Goal: Task Accomplishment & Management: Use online tool/utility

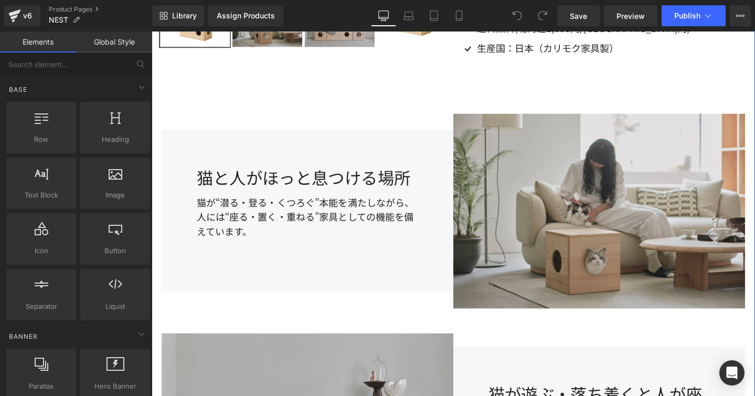
scroll to position [774, 0]
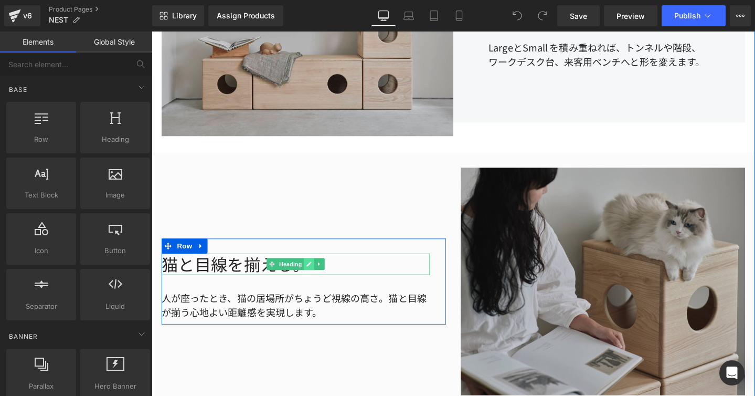
click at [314, 275] on link at bounding box center [317, 276] width 11 height 13
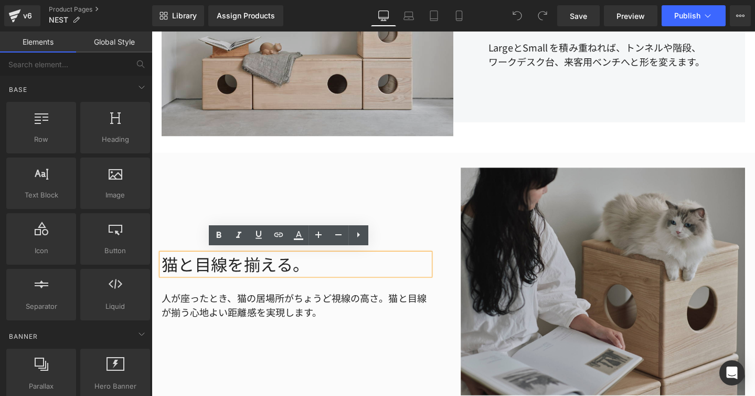
click at [314, 275] on h1 "猫と目線を揃える。" at bounding box center [303, 276] width 282 height 23
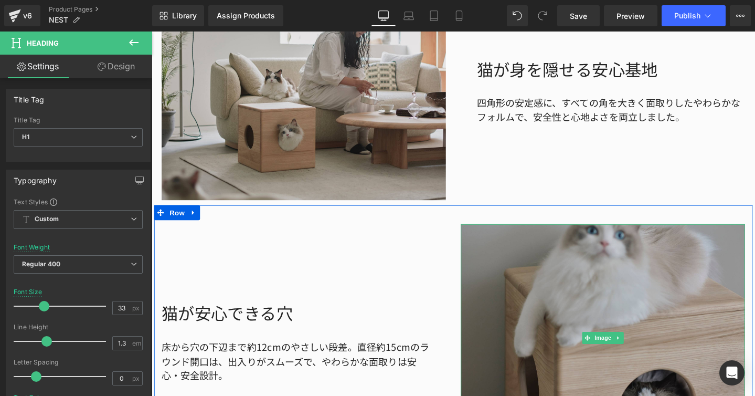
scroll to position [1398, 0]
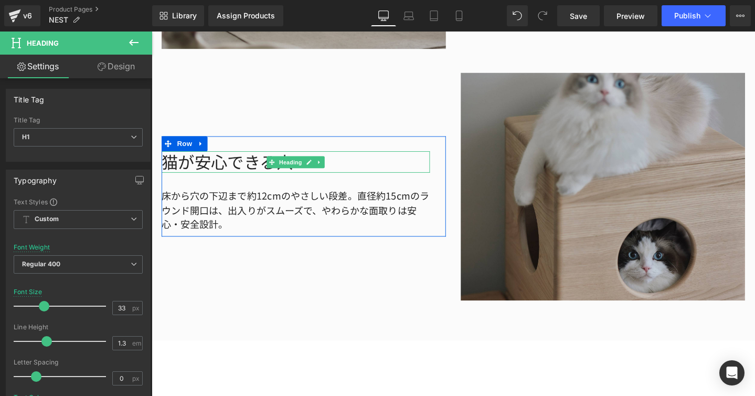
click at [232, 164] on h1 "猫が安心できる穴" at bounding box center [303, 168] width 282 height 23
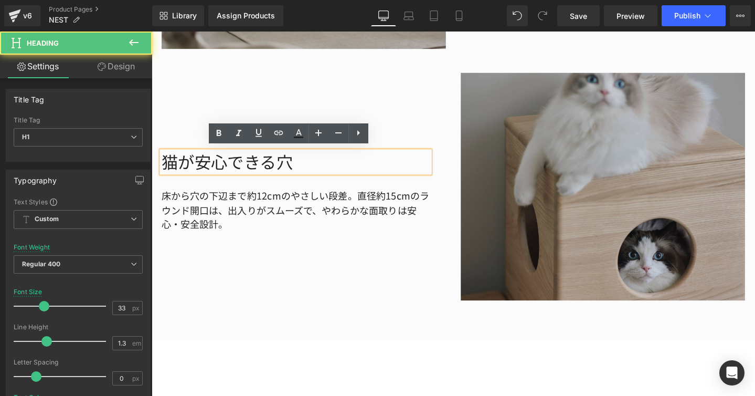
click at [299, 158] on h1 "猫が安心できる穴" at bounding box center [303, 168] width 282 height 23
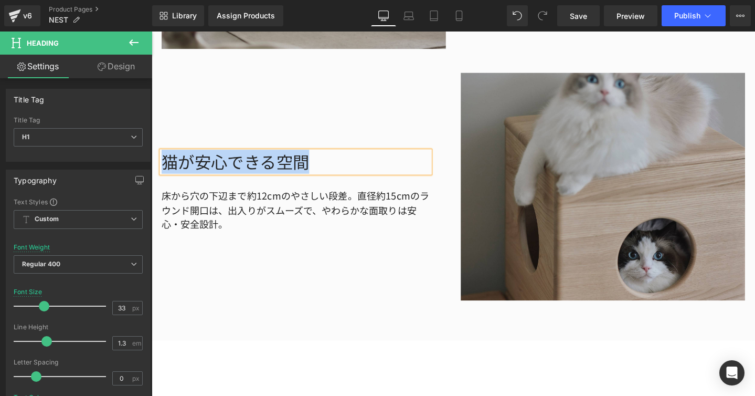
drag, startPoint x: 309, startPoint y: 167, endPoint x: 164, endPoint y: 171, distance: 145.4
click at [164, 171] on h1 "猫が安心できる空間" at bounding box center [303, 168] width 282 height 23
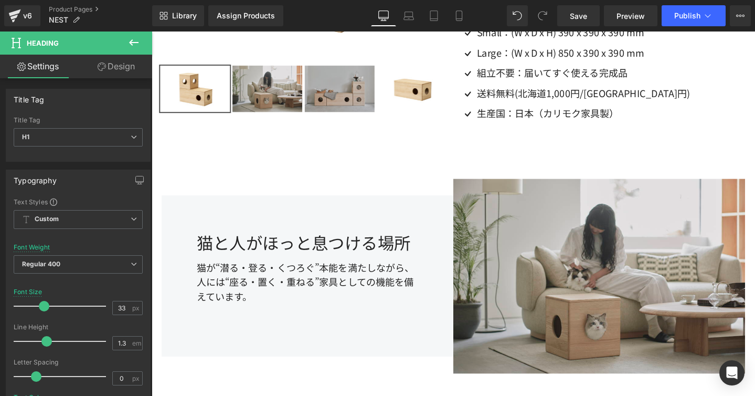
scroll to position [0, 0]
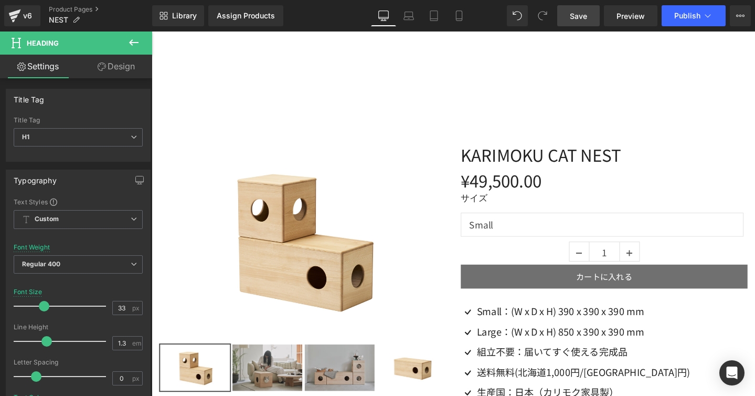
click at [577, 20] on span "Save" at bounding box center [578, 15] width 17 height 11
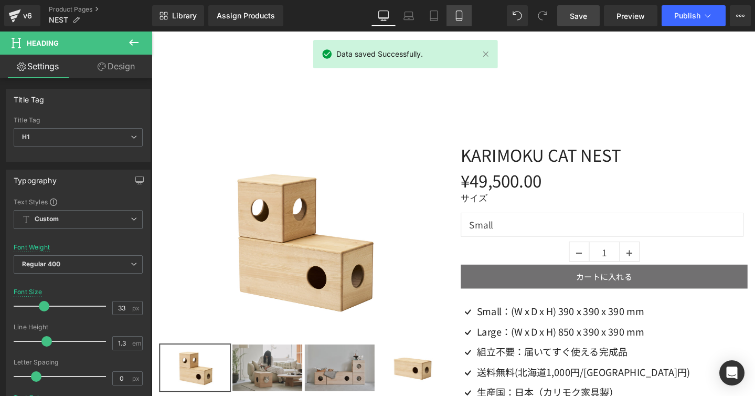
click at [449, 15] on link "Mobile" at bounding box center [459, 15] width 25 height 21
type input "29"
type input "100"
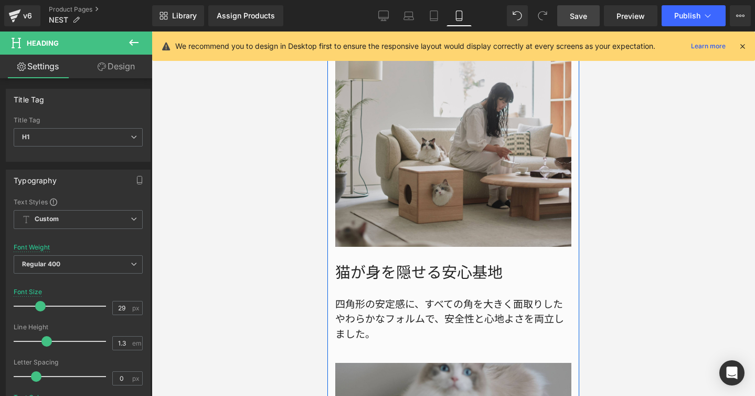
scroll to position [1549, 0]
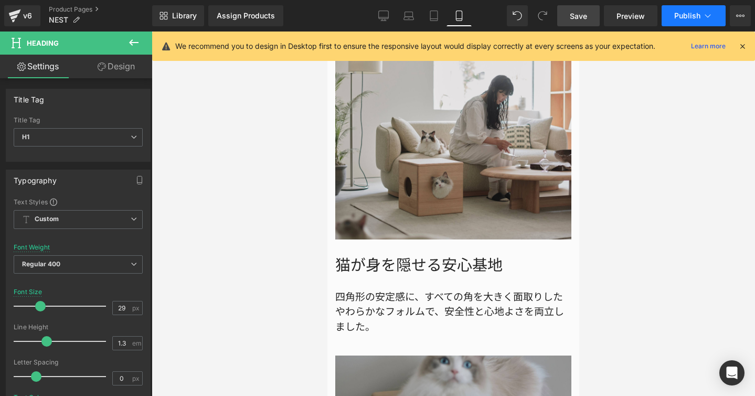
click at [715, 19] on button "Publish" at bounding box center [694, 15] width 64 height 21
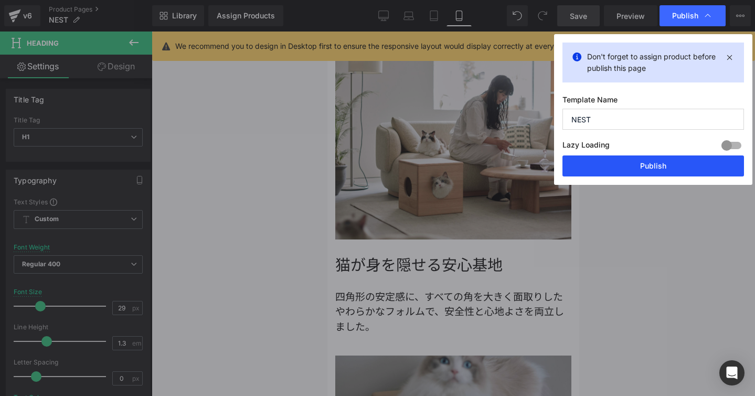
click at [0, 0] on button "Publish" at bounding box center [0, 0] width 0 height 0
